Goal: Information Seeking & Learning: Check status

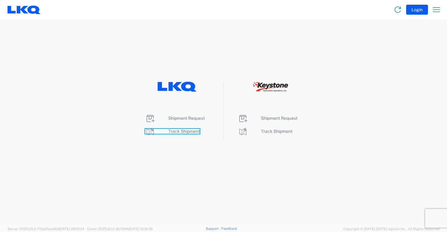
click at [182, 133] on span "Track Shipment" at bounding box center [184, 131] width 32 height 5
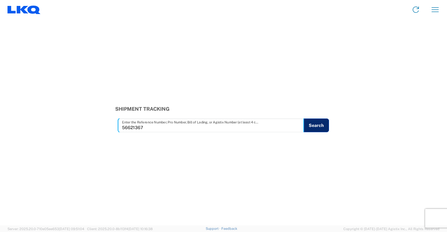
type input "56621367"
click at [316, 125] on button "Search" at bounding box center [317, 126] width 26 height 14
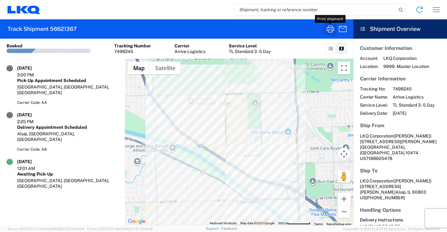
click at [334, 29] on icon "button" at bounding box center [330, 29] width 10 height 10
